Goal: Task Accomplishment & Management: Manage account settings

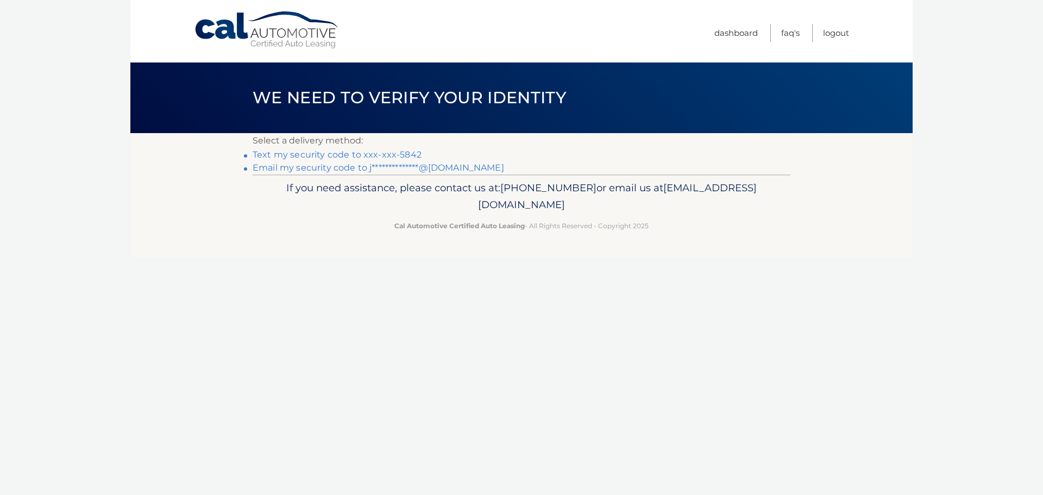
click at [398, 155] on link "Text my security code to xxx-xxx-5842" at bounding box center [337, 154] width 169 height 10
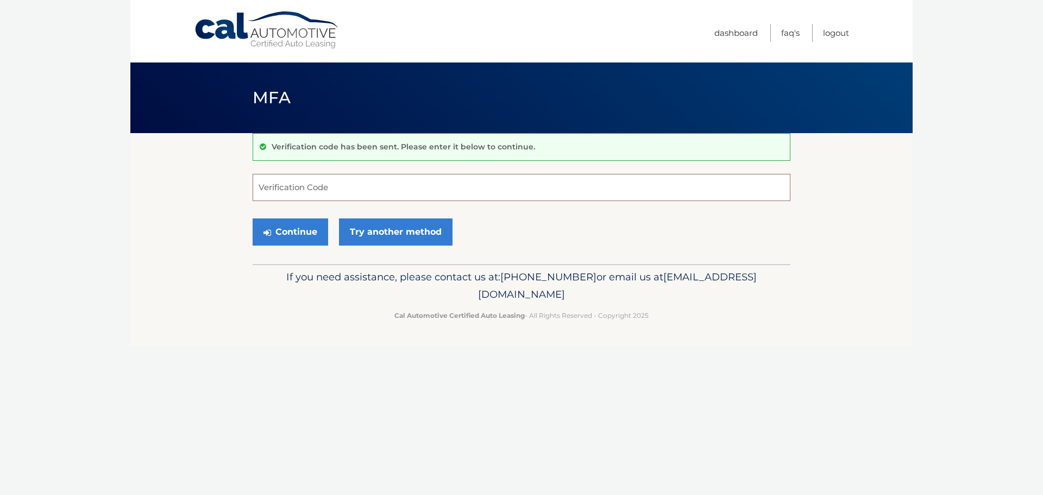
click at [347, 191] on input "Verification Code" at bounding box center [522, 187] width 538 height 27
type input "819274"
click at [297, 219] on button "Continue" at bounding box center [291, 231] width 76 height 27
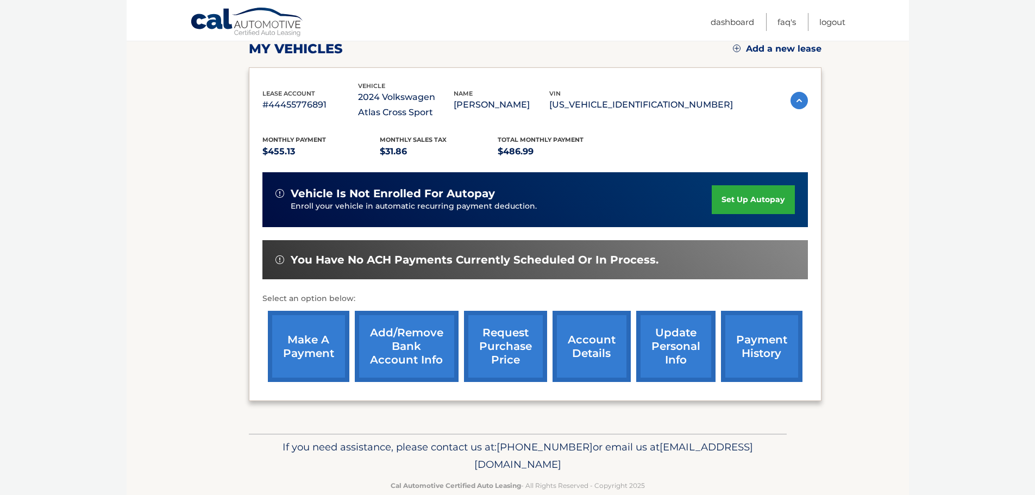
scroll to position [163, 0]
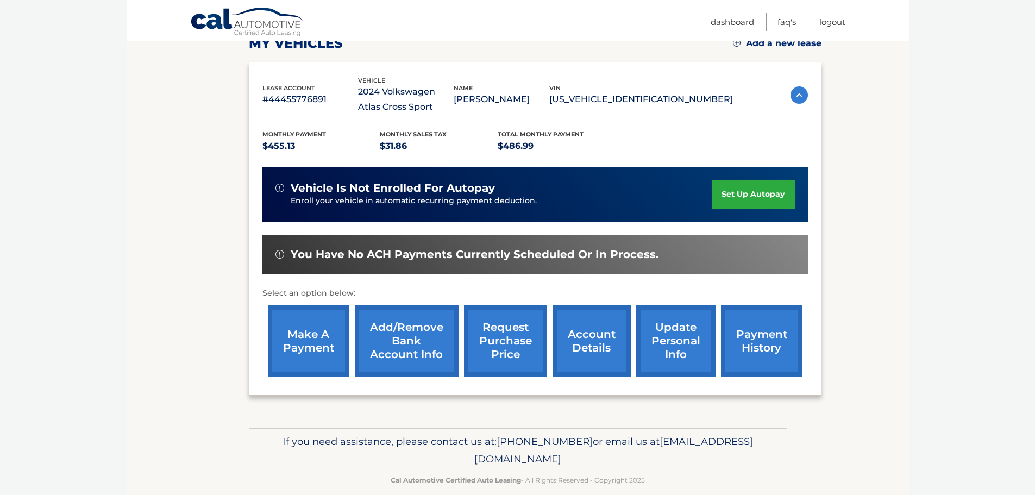
click at [313, 344] on link "make a payment" at bounding box center [308, 340] width 81 height 71
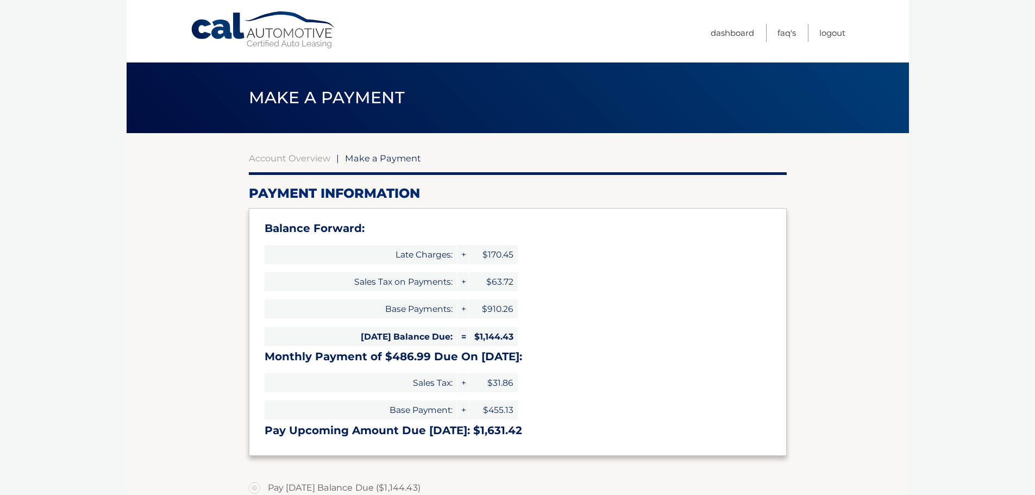
select select "ODNkYWQ3ZTgtOTFkMy00MjRhLWE4NDUtZGEzN2NjY2QzOWMx"
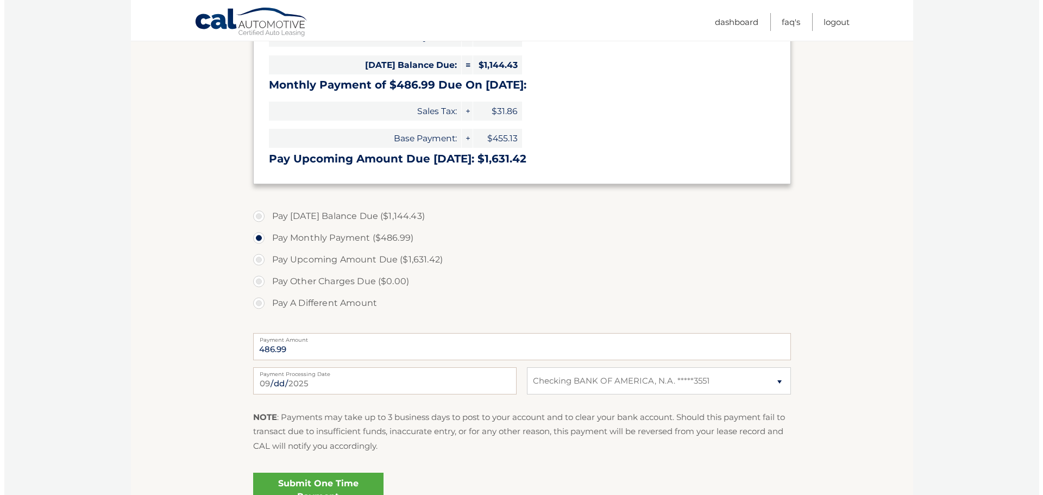
scroll to position [326, 0]
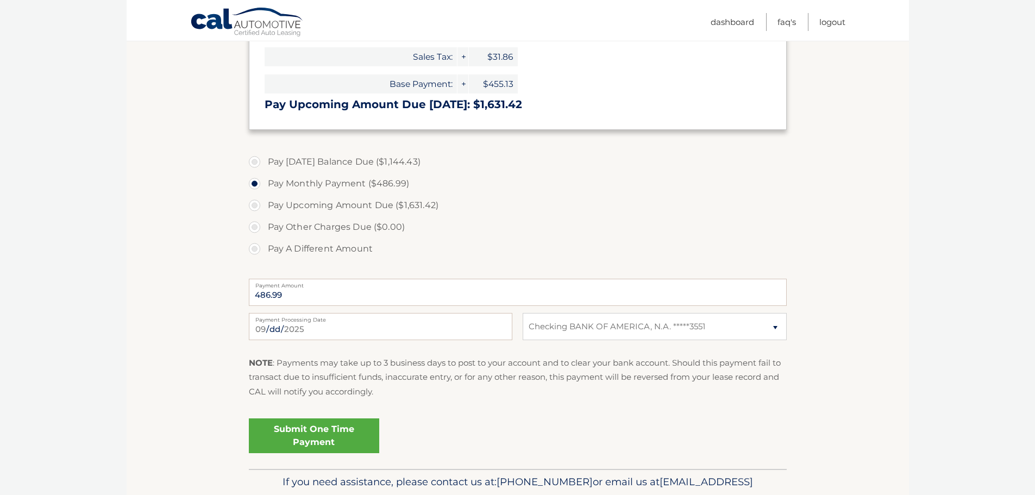
click at [323, 182] on label "Pay Monthly Payment ($486.99)" at bounding box center [518, 184] width 538 height 22
click at [264, 182] on input "Pay Monthly Payment ($486.99)" at bounding box center [258, 181] width 11 height 17
click at [330, 432] on link "Submit One Time Payment" at bounding box center [314, 435] width 130 height 35
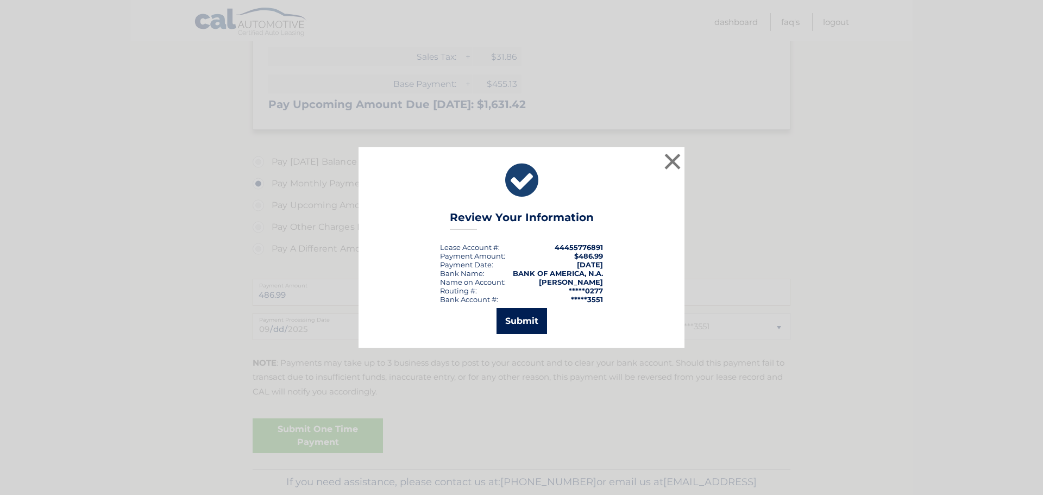
click at [527, 312] on button "Submit" at bounding box center [521, 321] width 51 height 26
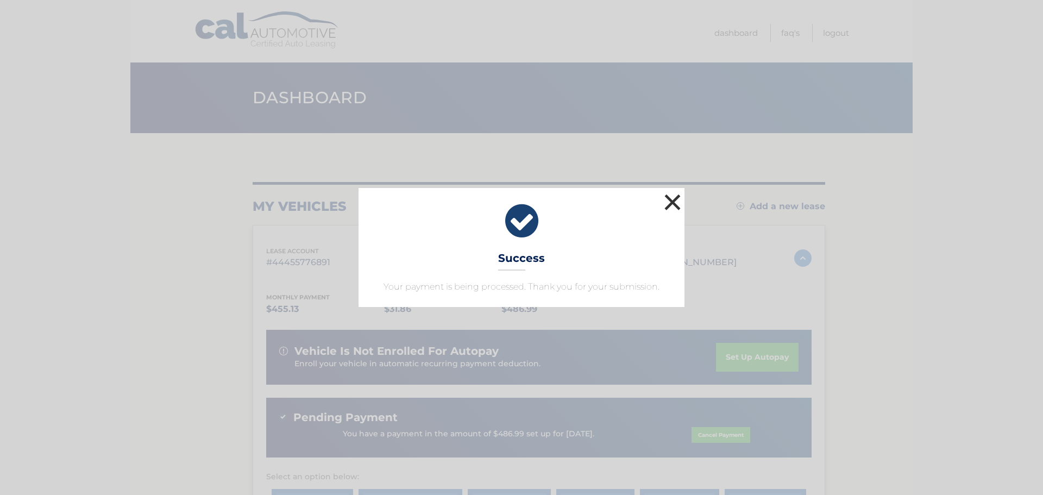
click at [664, 204] on button "×" at bounding box center [673, 202] width 22 height 22
